Goal: Task Accomplishment & Management: Use online tool/utility

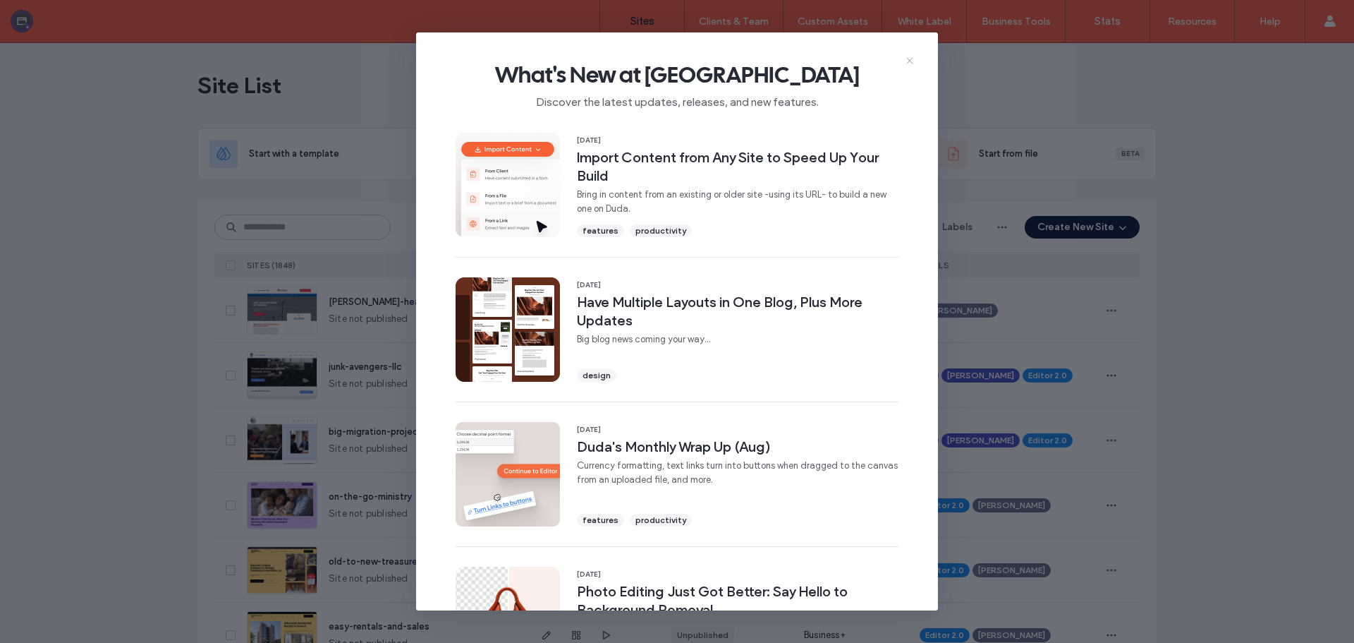
click at [909, 58] on icon at bounding box center [909, 60] width 11 height 11
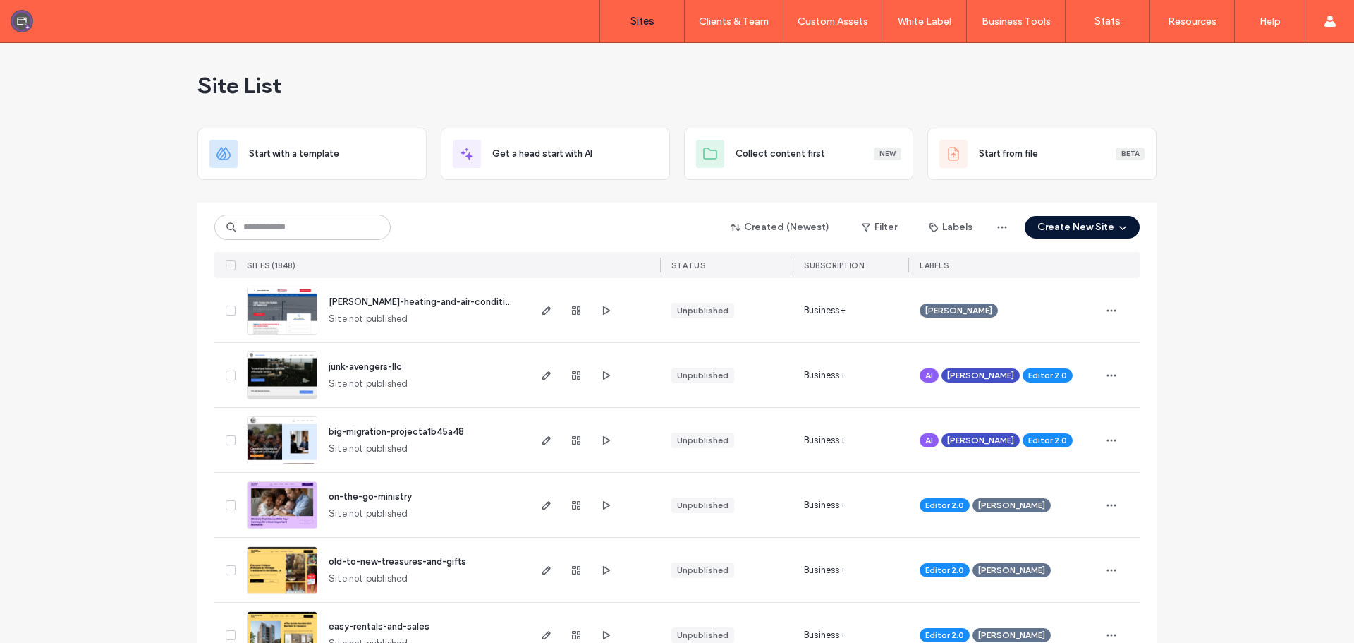
click at [1052, 224] on button "Create New Site" at bounding box center [1082, 227] width 115 height 23
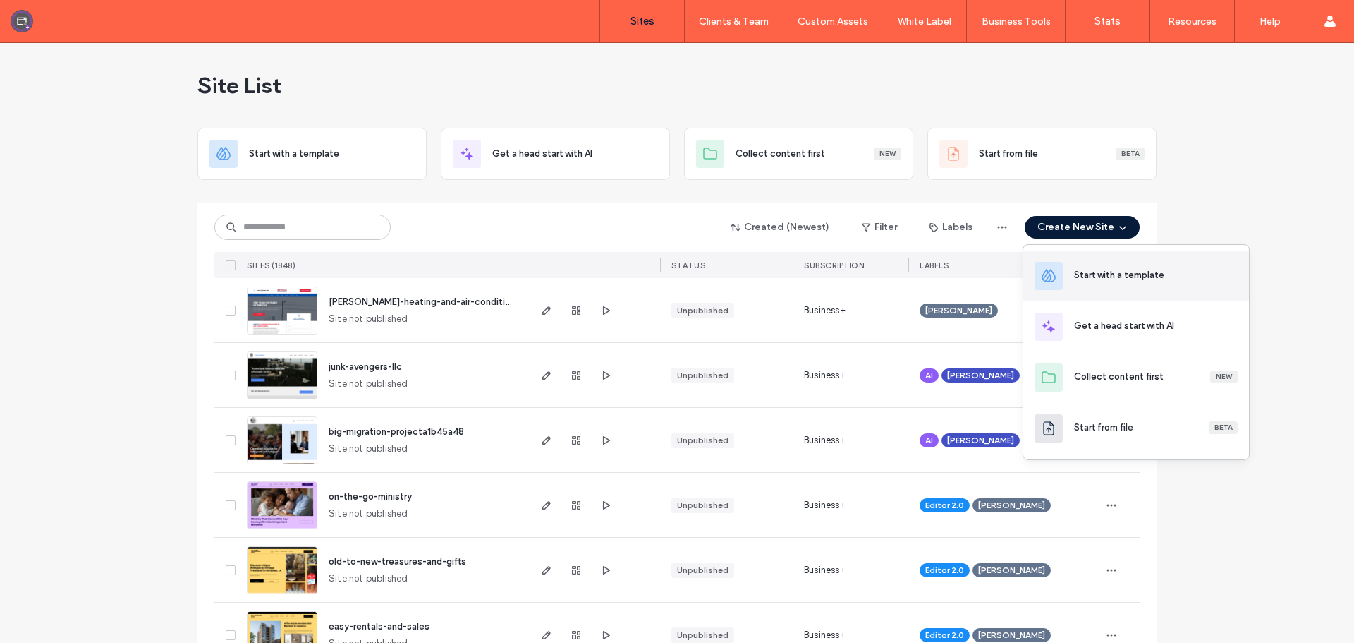
click at [1101, 288] on div "Start with a template" at bounding box center [1136, 275] width 226 height 51
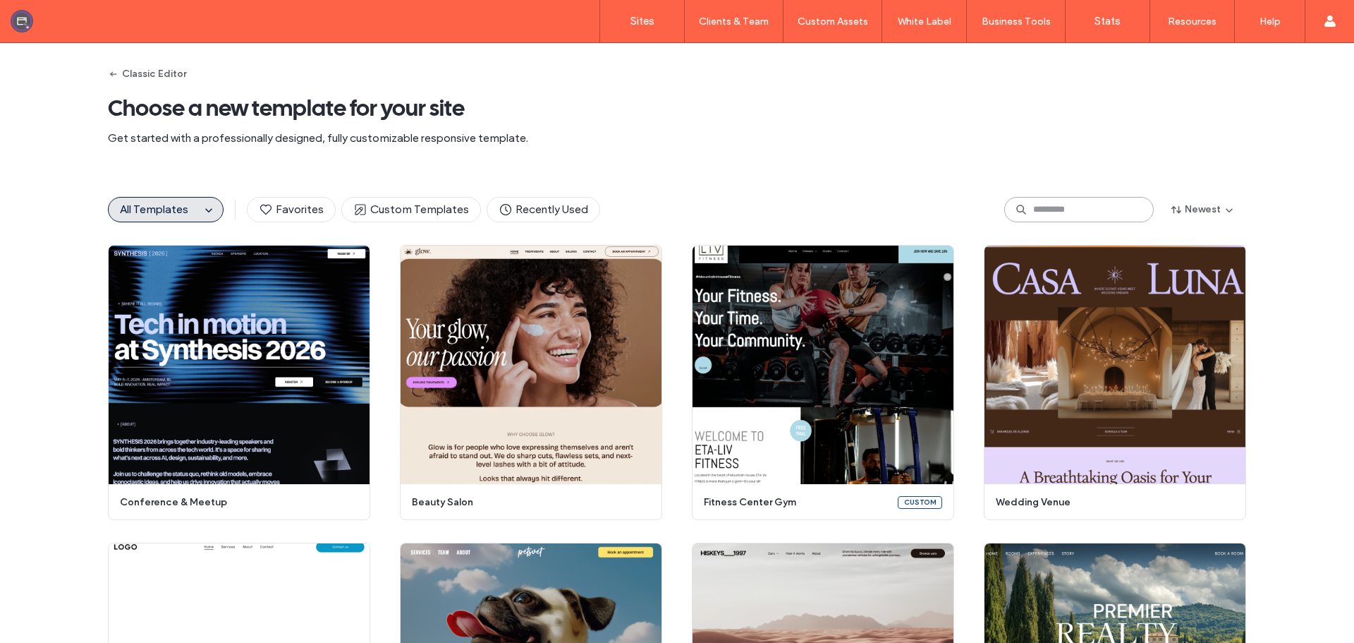
click at [1093, 218] on input at bounding box center [1079, 209] width 150 height 25
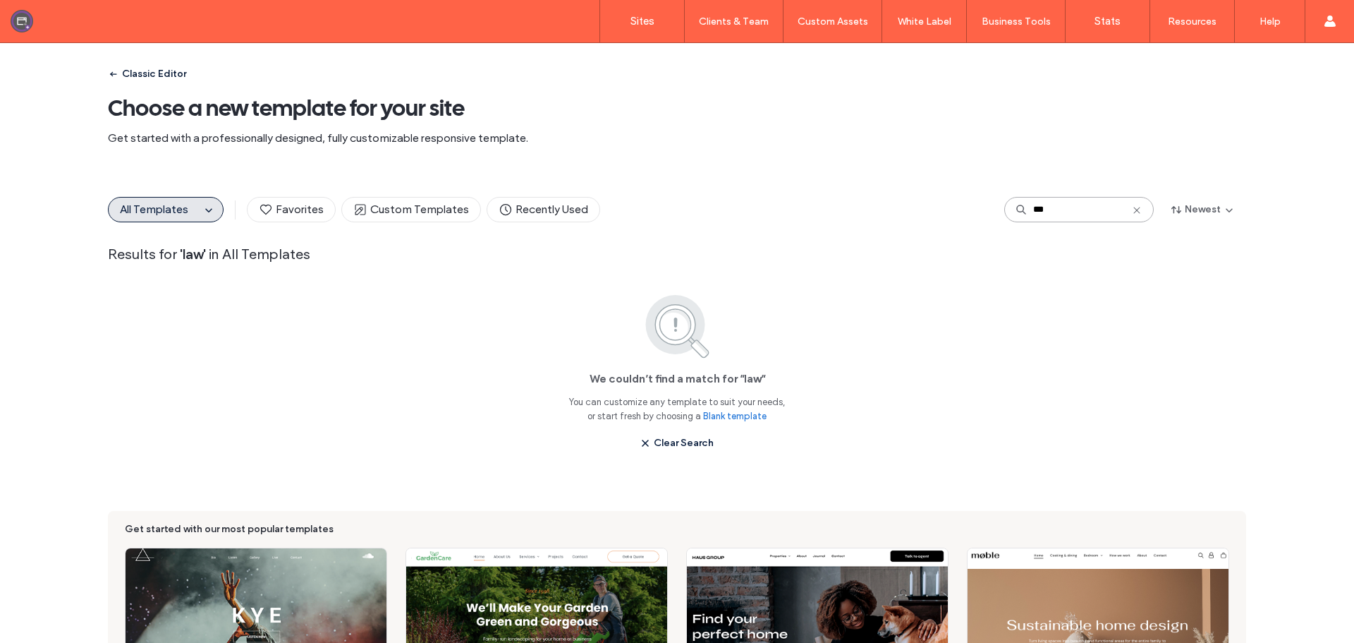
type input "***"
click at [159, 80] on button "Classic Editor" at bounding box center [147, 74] width 78 height 23
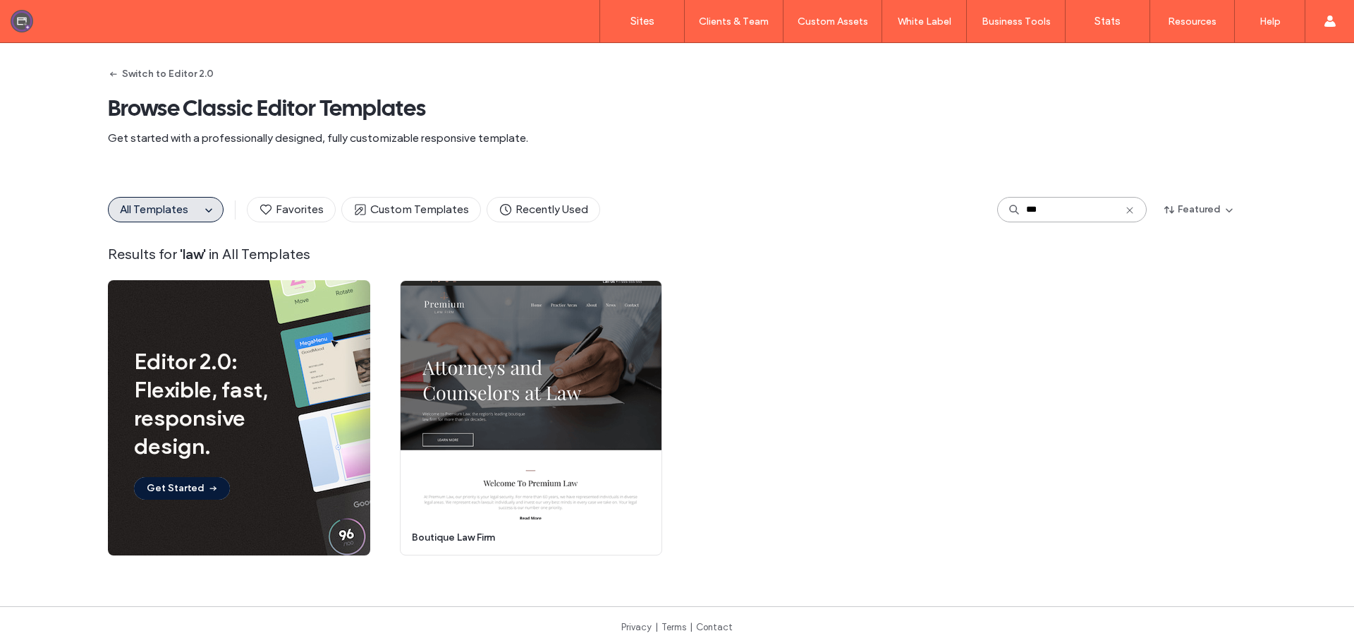
click at [1049, 214] on input "***" at bounding box center [1072, 209] width 150 height 25
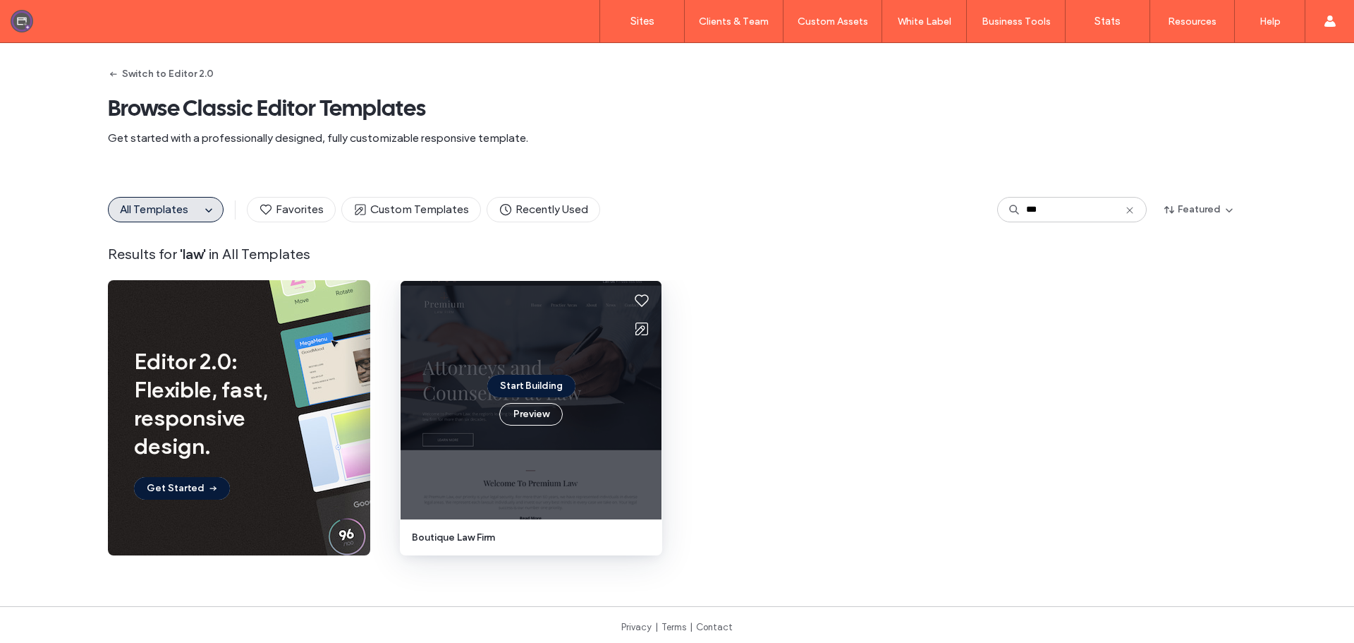
click at [509, 352] on div "Start Building Preview" at bounding box center [531, 400] width 261 height 238
click at [513, 342] on div "Start Building Preview" at bounding box center [531, 400] width 261 height 238
click at [642, 330] on icon at bounding box center [641, 328] width 17 height 17
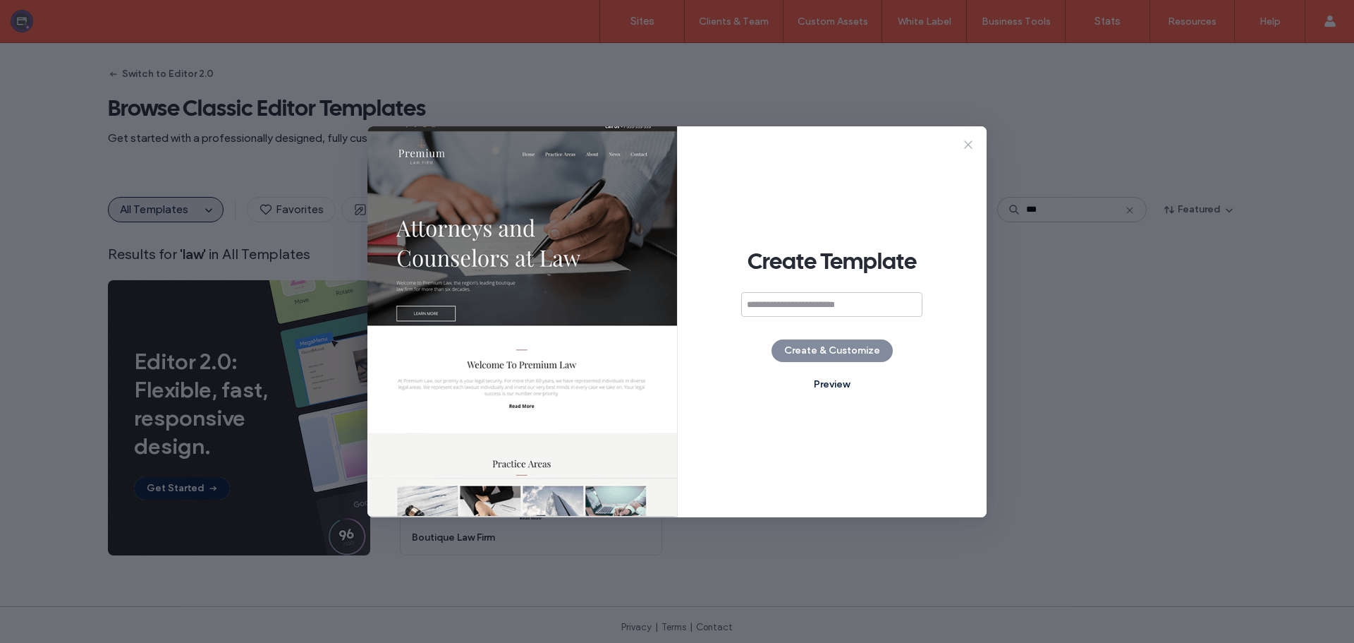
click at [963, 145] on icon at bounding box center [968, 145] width 14 height 14
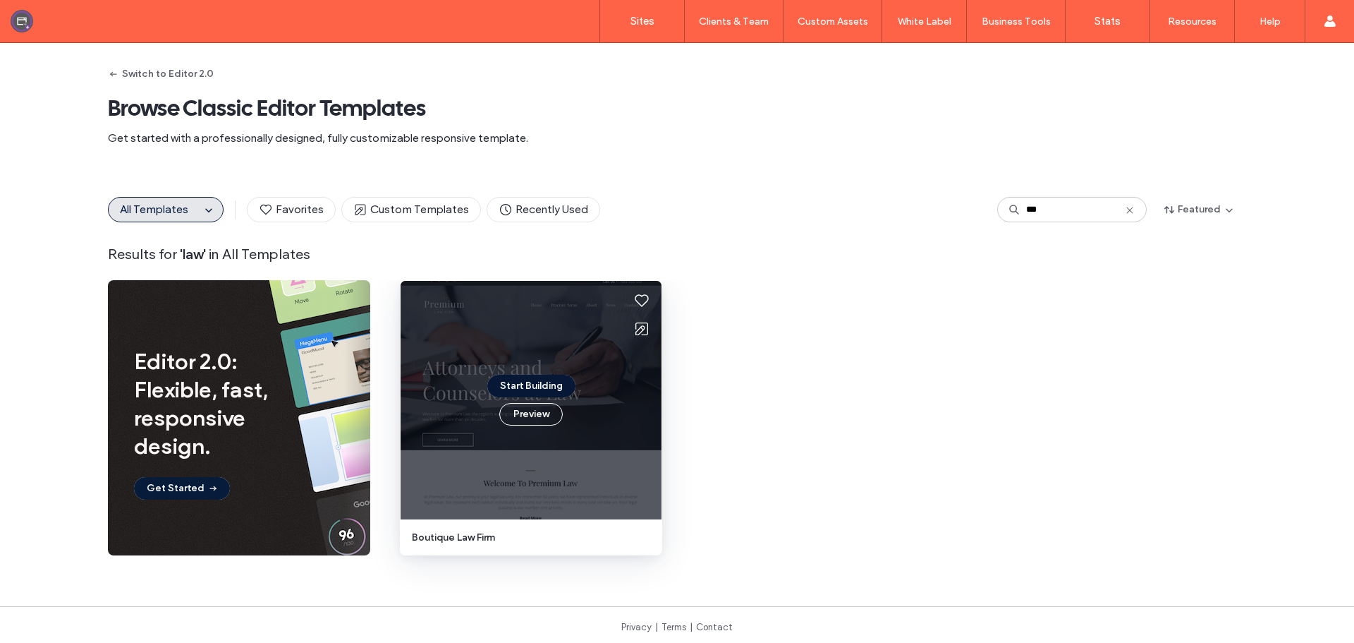
click at [517, 387] on button "Start Building" at bounding box center [531, 386] width 88 height 23
